Goal: Task Accomplishment & Management: Use online tool/utility

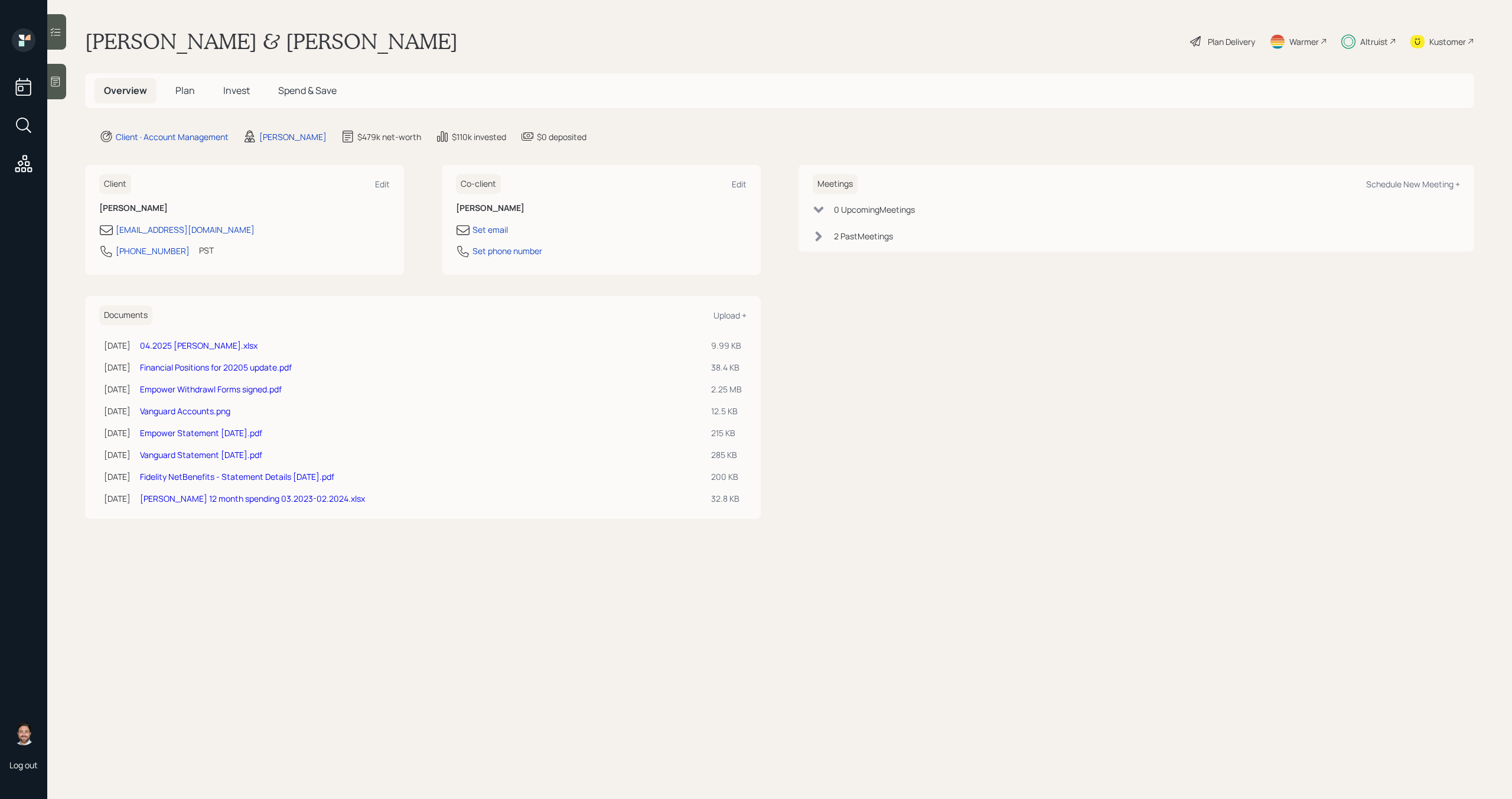
click at [237, 93] on span "Invest" at bounding box center [236, 90] width 26 height 13
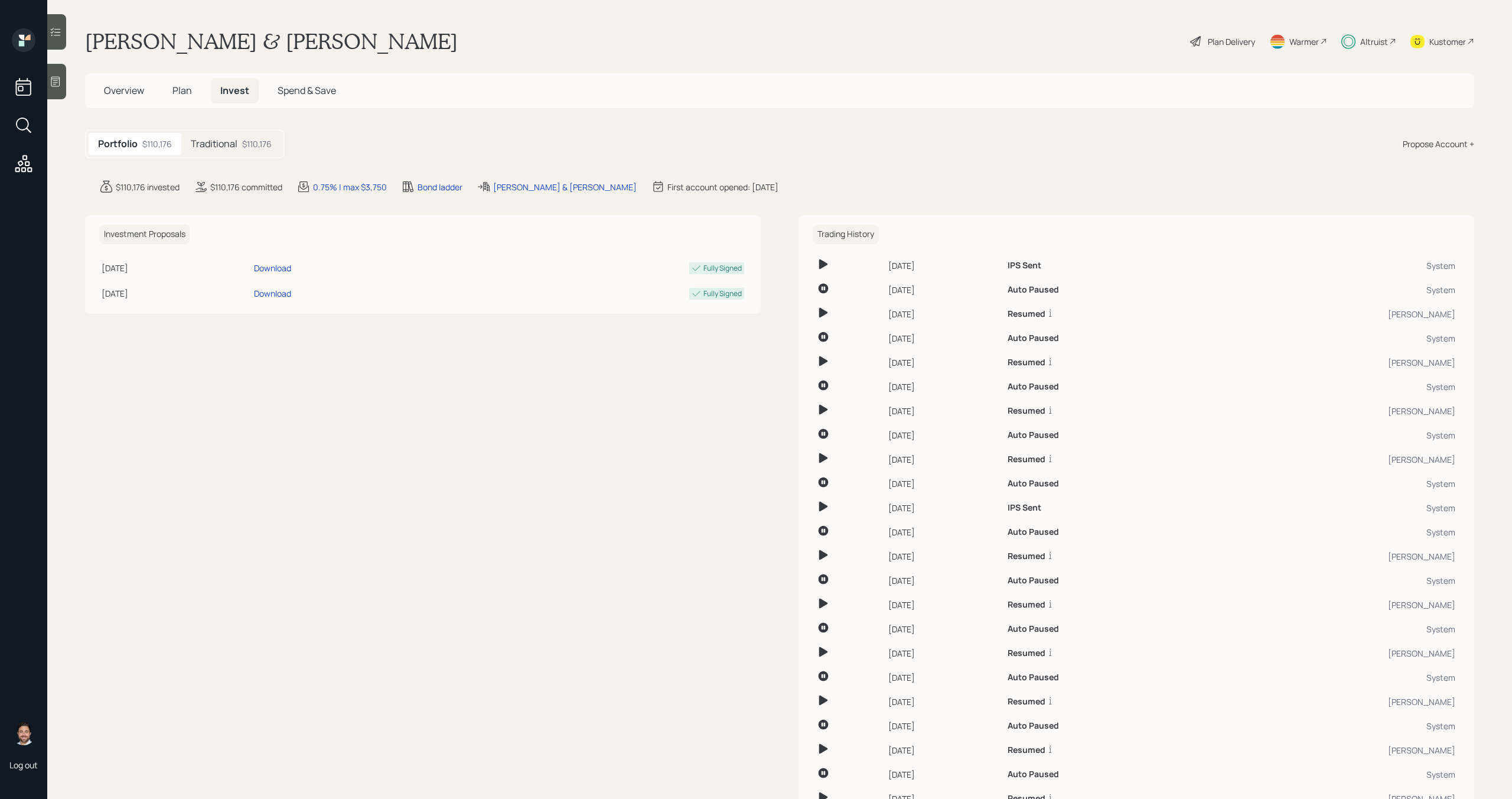
click at [1373, 39] on div "Altruist" at bounding box center [1374, 41] width 28 height 12
click at [1369, 43] on div "Altruist" at bounding box center [1374, 41] width 28 height 12
